Goal: Information Seeking & Learning: Learn about a topic

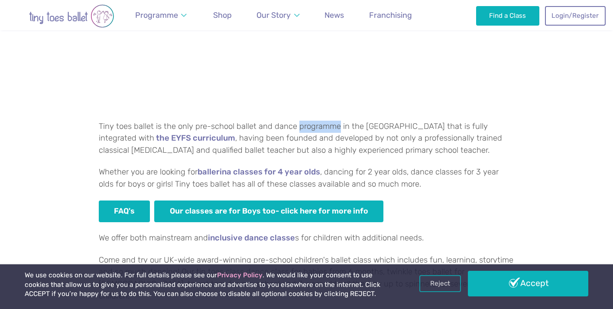
scroll to position [486, 0]
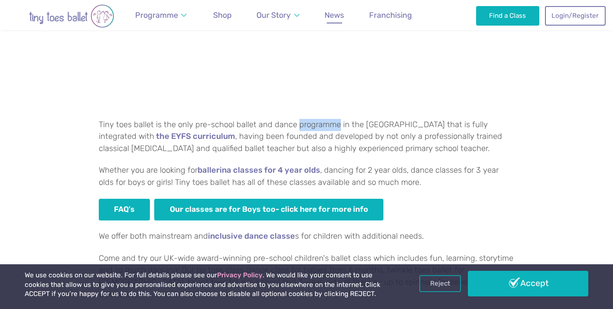
click at [340, 13] on span "News" at bounding box center [335, 14] width 20 height 9
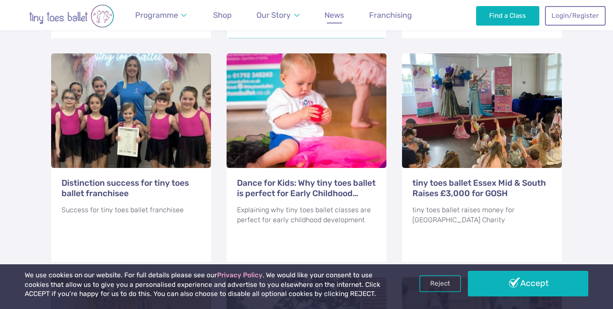
scroll to position [812, 0]
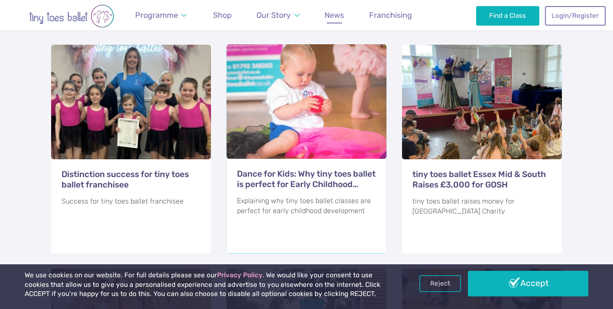
click at [311, 169] on h3 "Dance for Kids: Why tiny toes ballet is perfect for Early Childhood Development" at bounding box center [307, 179] width 140 height 21
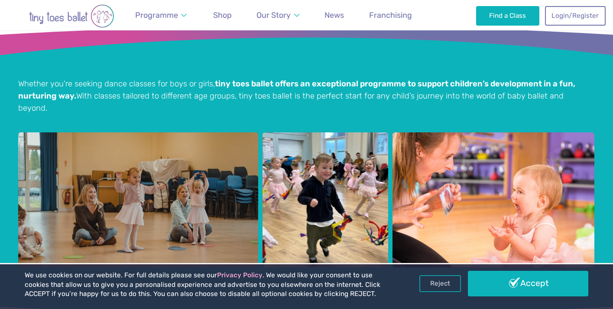
scroll to position [912, 0]
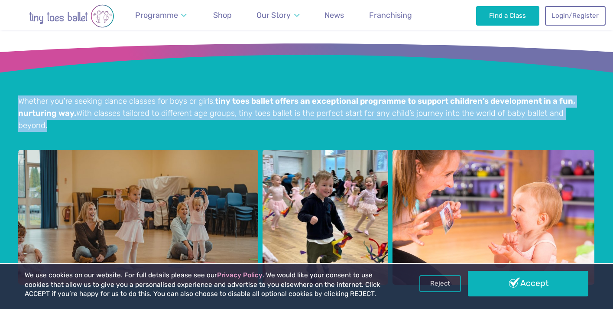
drag, startPoint x: 590, startPoint y: 91, endPoint x: 16, endPoint y: 77, distance: 573.8
click at [16, 77] on div "Whether you're seeking dance classes for boys or girls, tiny toes ballet offers…" at bounding box center [306, 185] width 613 height 290
copy p "Whether you're seeking dance classes for boys or girls, tiny toes ballet offers…"
